Goal: Navigation & Orientation: Understand site structure

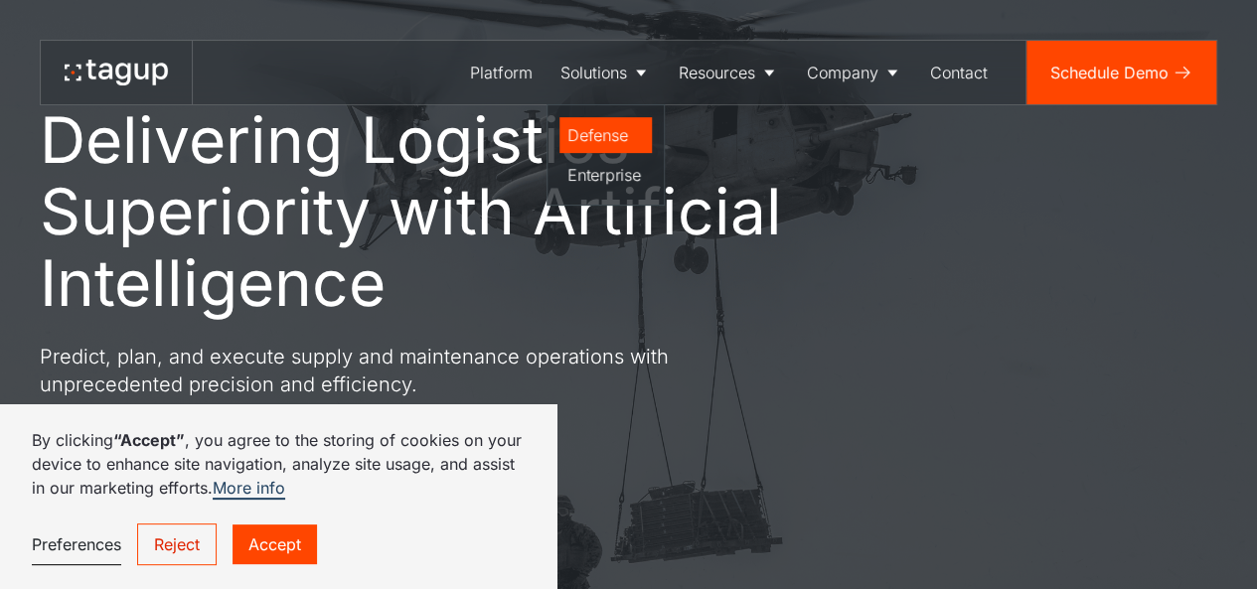
click at [606, 134] on div "Defense" at bounding box center [606, 135] width 77 height 24
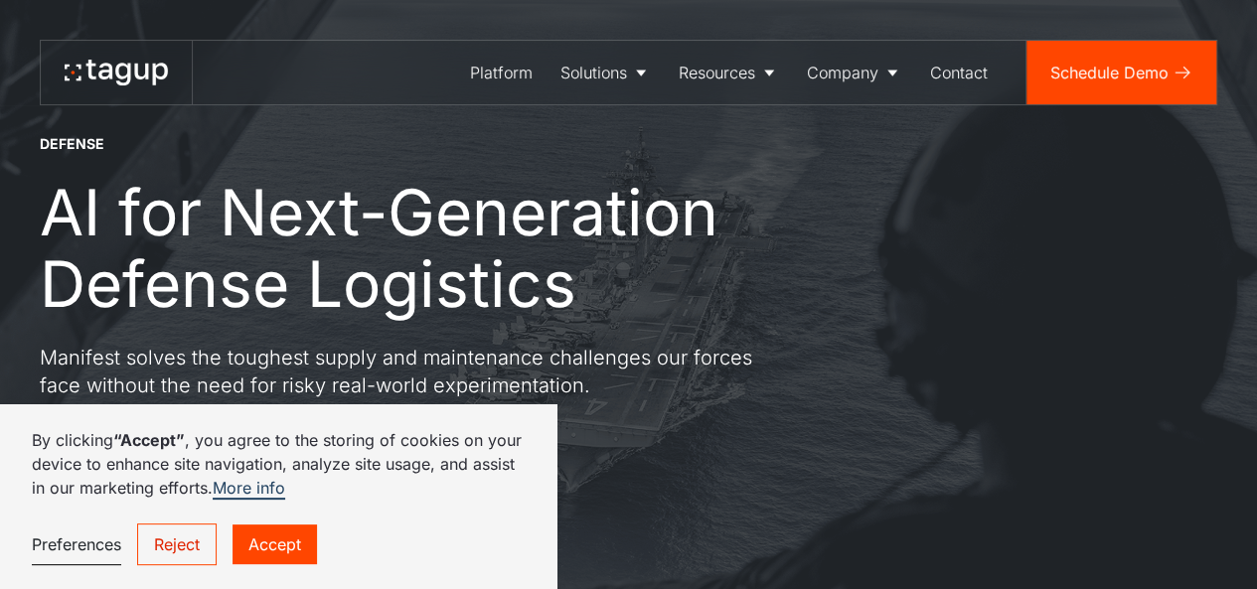
click at [188, 549] on link "Reject" at bounding box center [177, 545] width 80 height 42
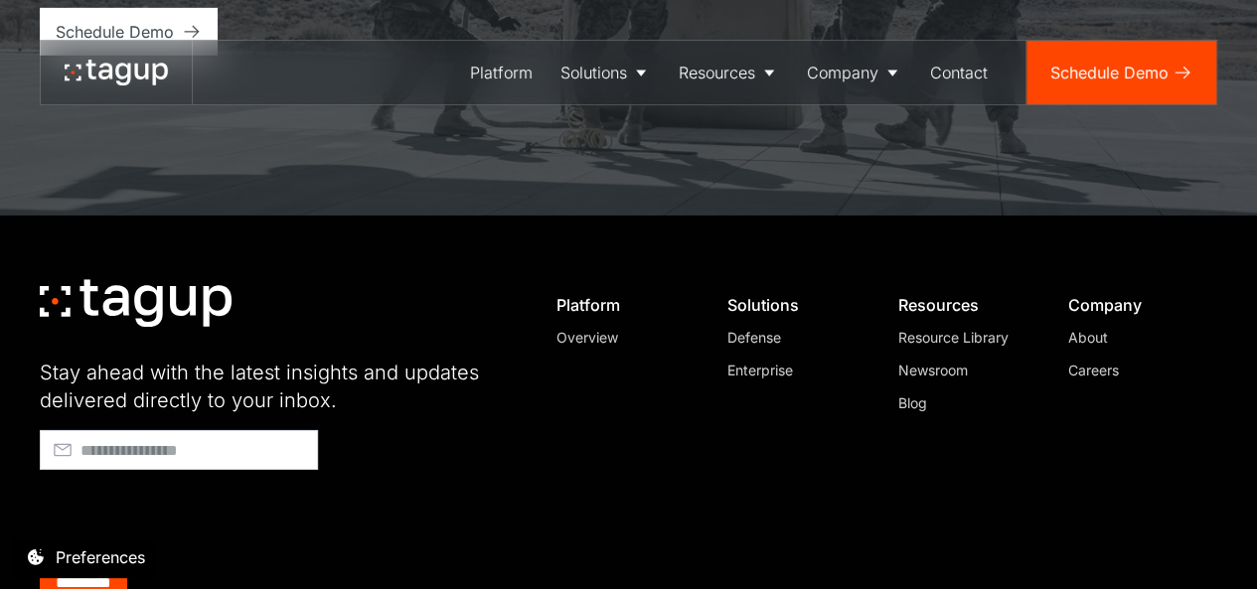
scroll to position [7047, 0]
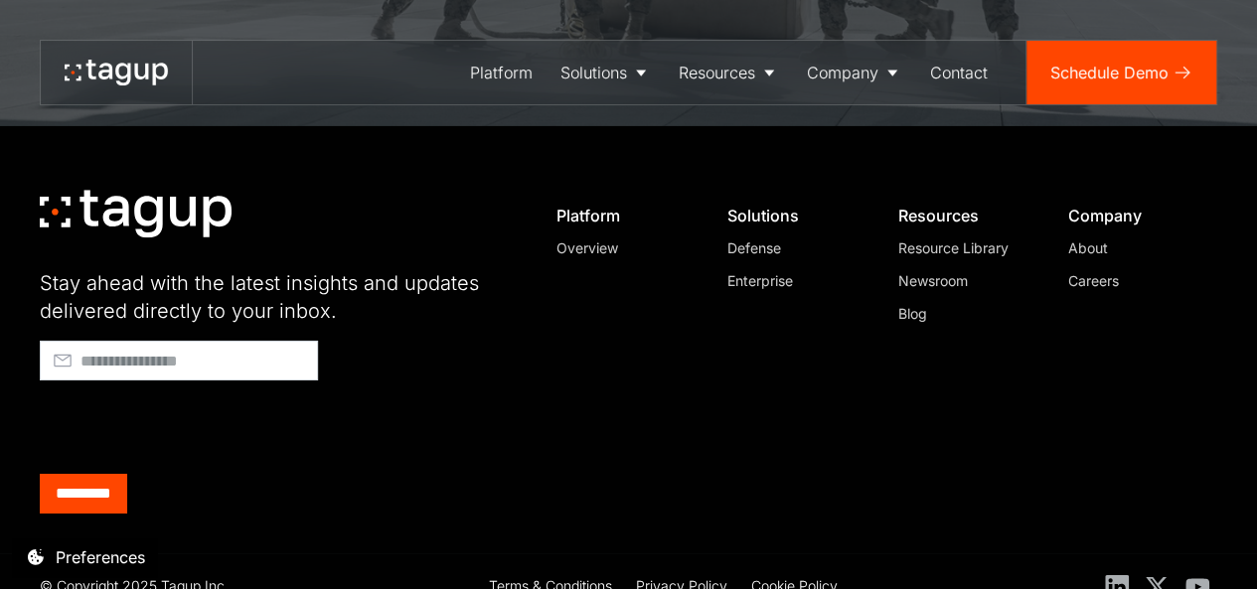
click at [754, 270] on div "Enterprise" at bounding box center [794, 280] width 133 height 21
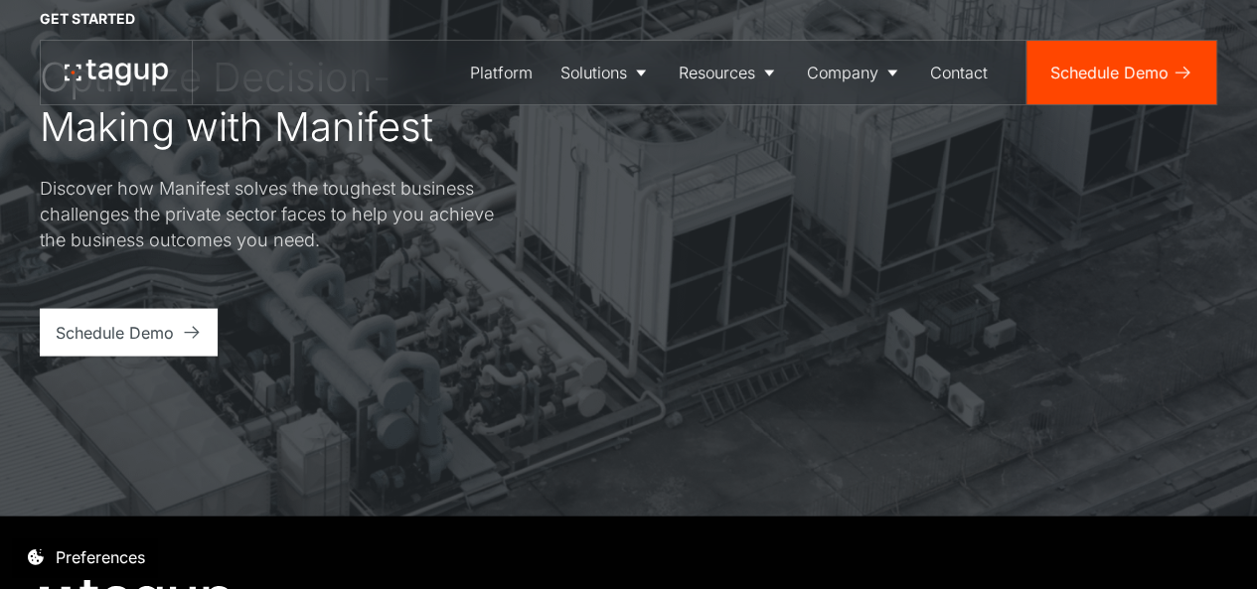
scroll to position [6056, 0]
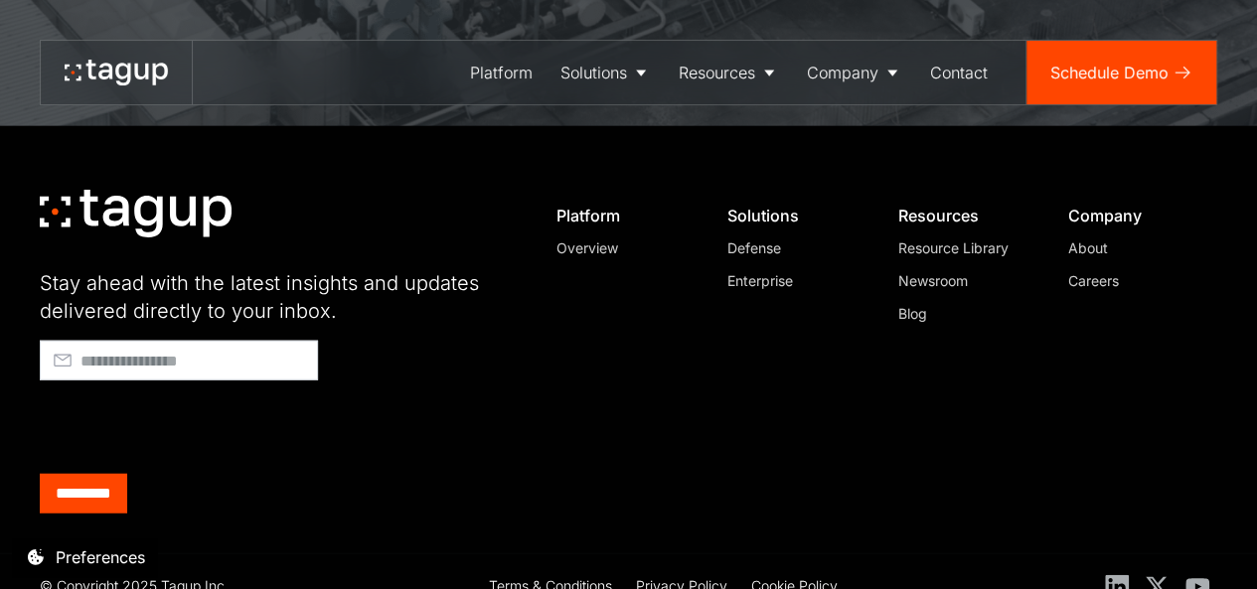
click at [607, 238] on div "Overview" at bounding box center [623, 248] width 133 height 21
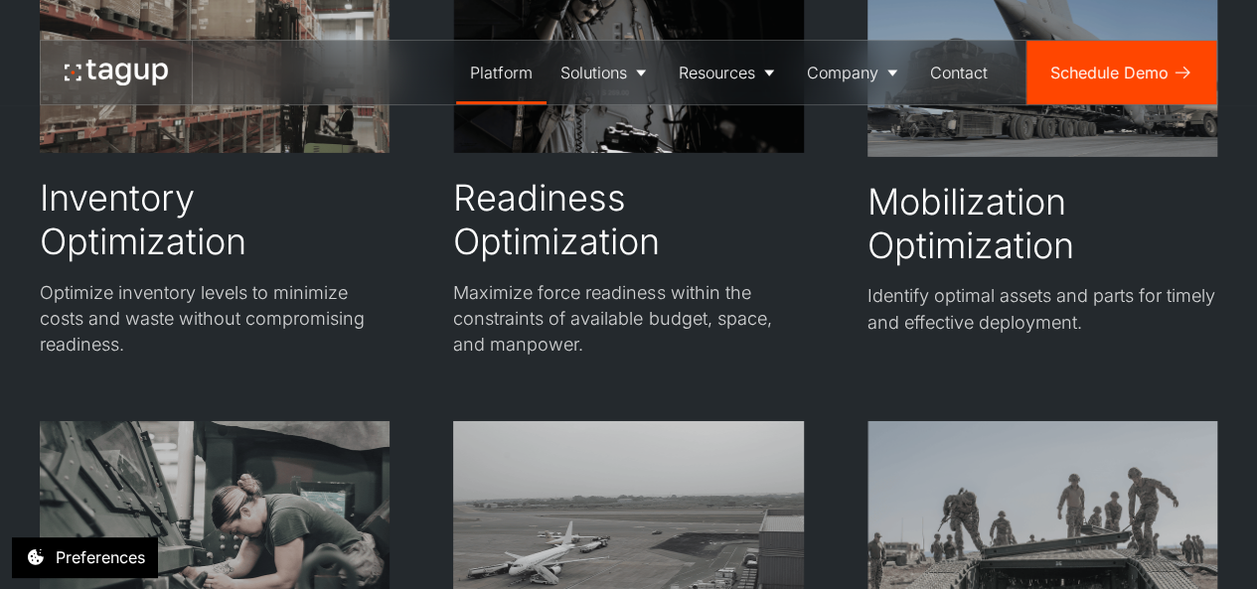
scroll to position [3578, 0]
